Goal: Information Seeking & Learning: Learn about a topic

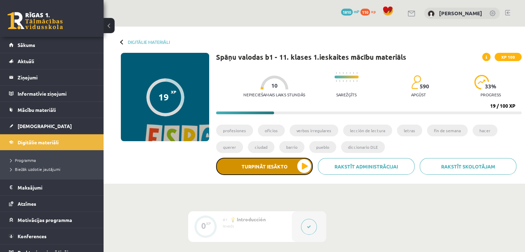
click at [236, 174] on button "Turpināt iesākto" at bounding box center [264, 166] width 97 height 17
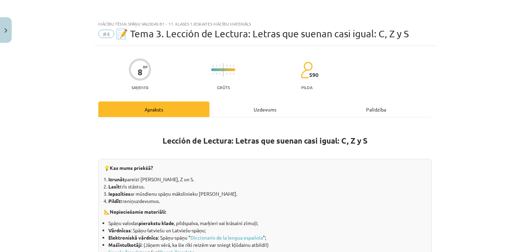
click at [305, 169] on div "Mācību tēma: Spāņu valodas b1 - 11. klases 1.ieskaites mācību materiāls #4 📝 Te…" at bounding box center [265, 126] width 530 height 252
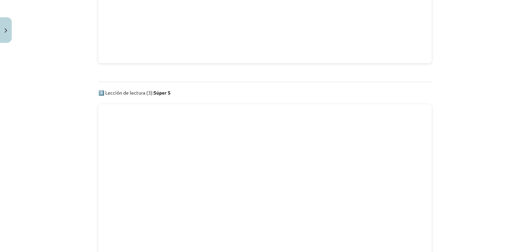
scroll to position [920, 0]
drag, startPoint x: 305, startPoint y: 169, endPoint x: 73, endPoint y: 109, distance: 240.2
click at [73, 109] on div "Mācību tēma: Spāņu valodas b1 - 11. klases 1.ieskaites mācību materiāls #4 📝 Te…" at bounding box center [265, 126] width 530 height 252
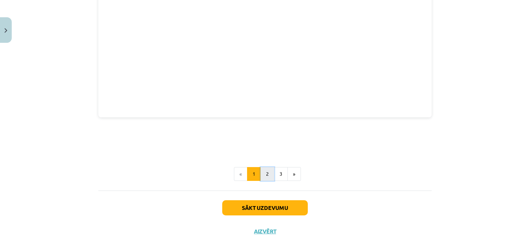
click at [266, 168] on button "2" at bounding box center [268, 174] width 14 height 14
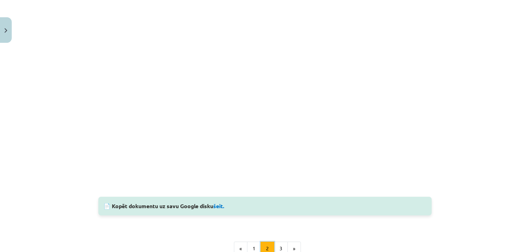
scroll to position [123, 0]
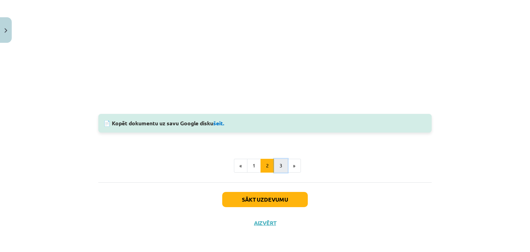
click at [276, 167] on button "3" at bounding box center [281, 166] width 14 height 14
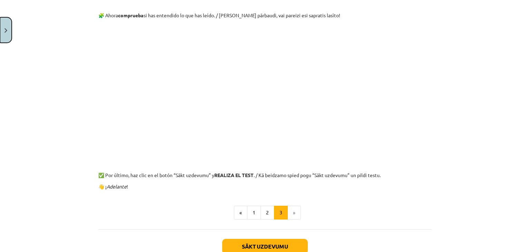
click at [6, 39] on button "Close" at bounding box center [6, 30] width 12 height 26
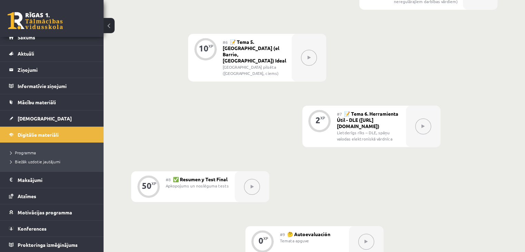
scroll to position [421, 0]
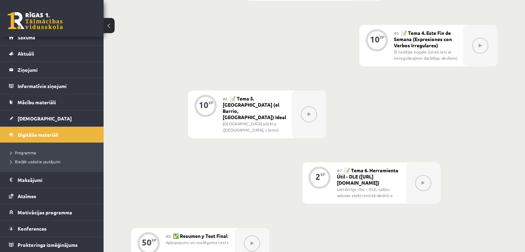
click at [488, 46] on div at bounding box center [480, 45] width 35 height 41
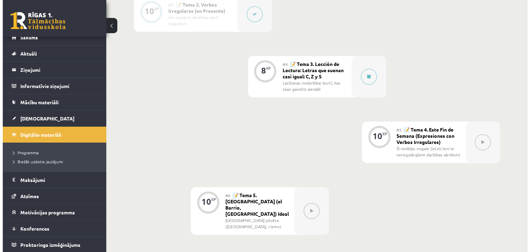
scroll to position [324, 0]
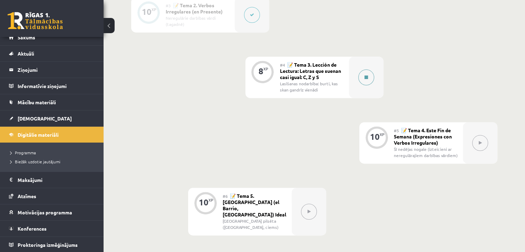
click at [362, 77] on button at bounding box center [366, 77] width 16 height 16
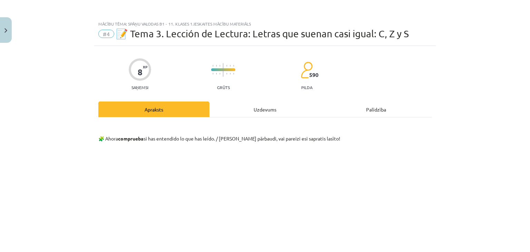
click at [272, 110] on div "Uzdevums" at bounding box center [265, 110] width 111 height 16
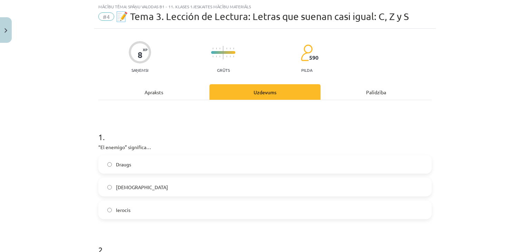
scroll to position [34, 0]
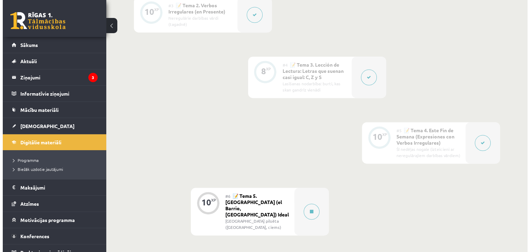
scroll to position [438, 0]
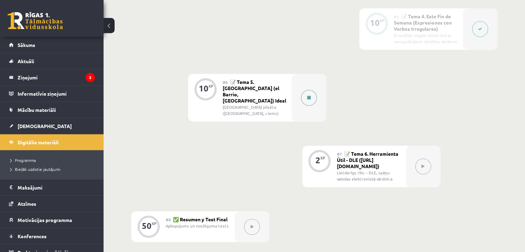
click at [310, 96] on icon at bounding box center [308, 98] width 3 height 4
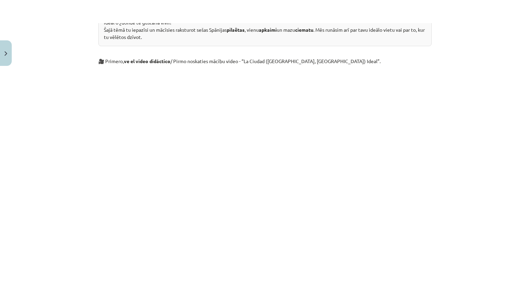
scroll to position [389, 0]
